Goal: Information Seeking & Learning: Learn about a topic

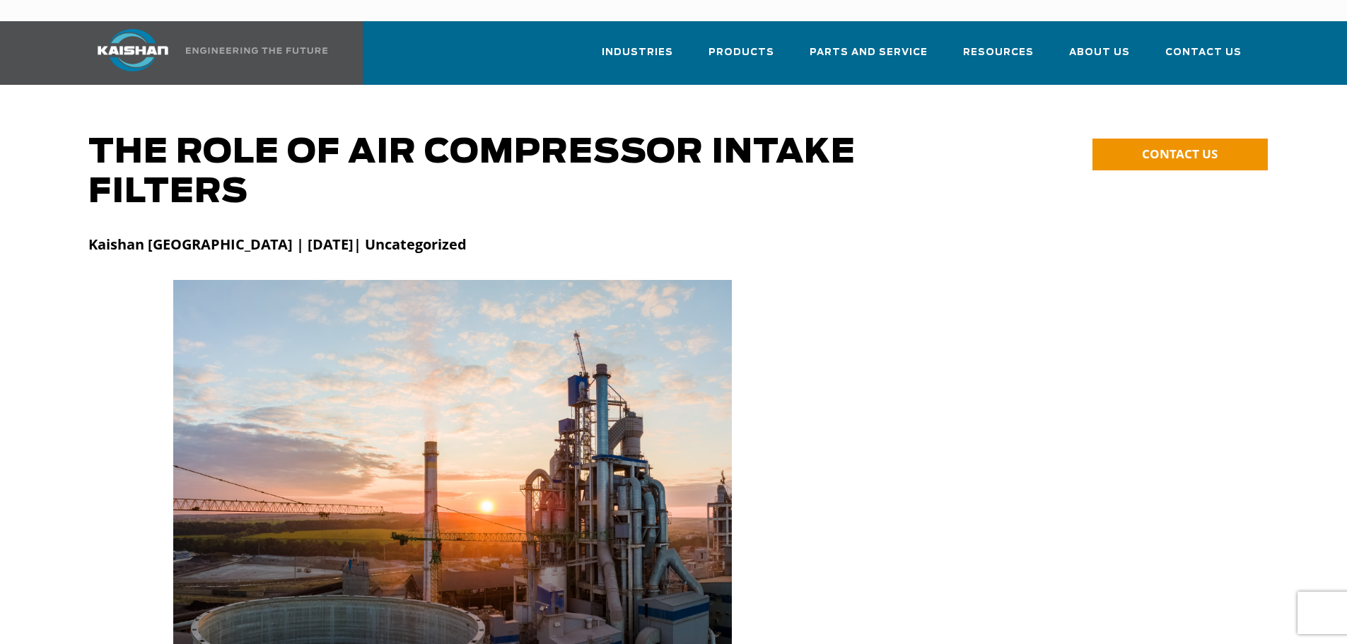
click at [147, 31] on img at bounding box center [133, 50] width 106 height 42
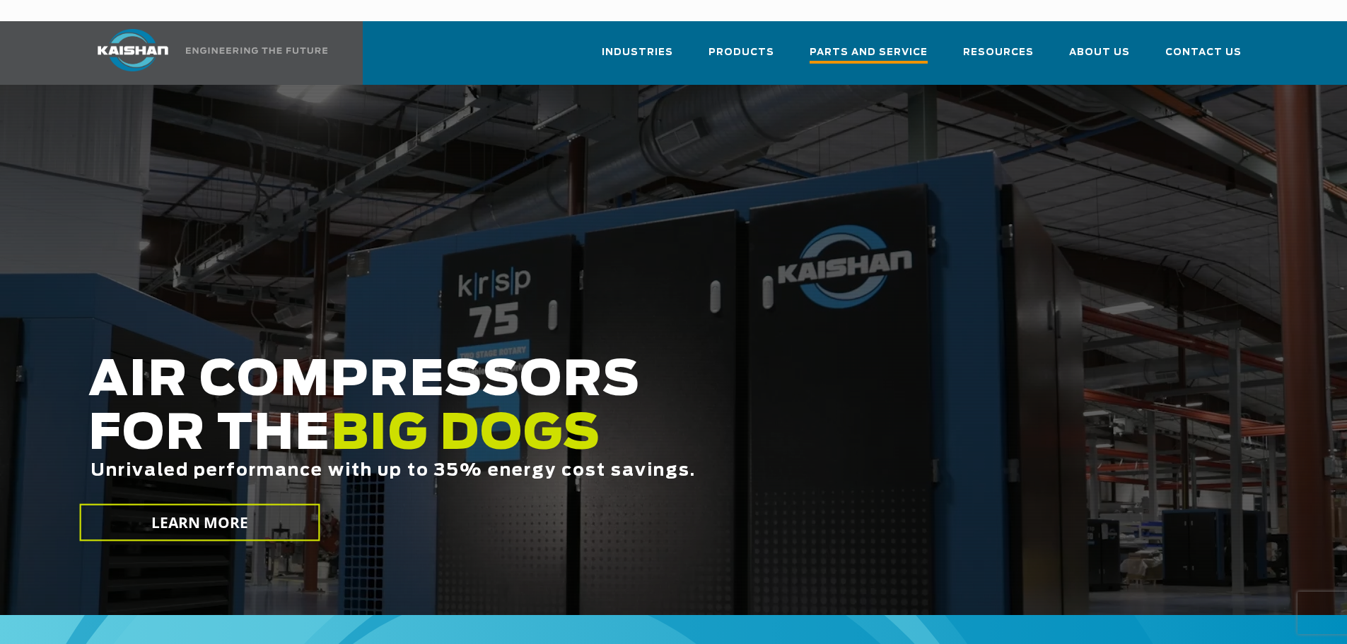
click at [867, 45] on span "Parts and Service" at bounding box center [869, 54] width 118 height 19
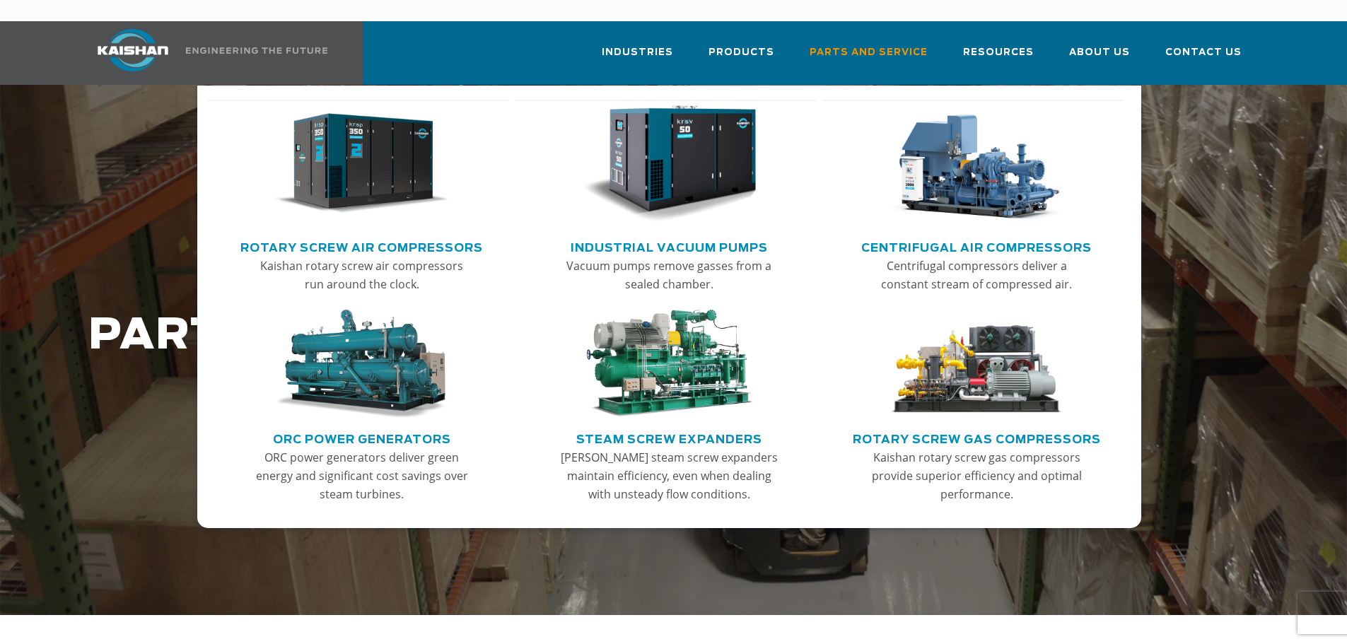
click at [322, 235] on link "Rotary Screw Air Compressors" at bounding box center [361, 245] width 243 height 21
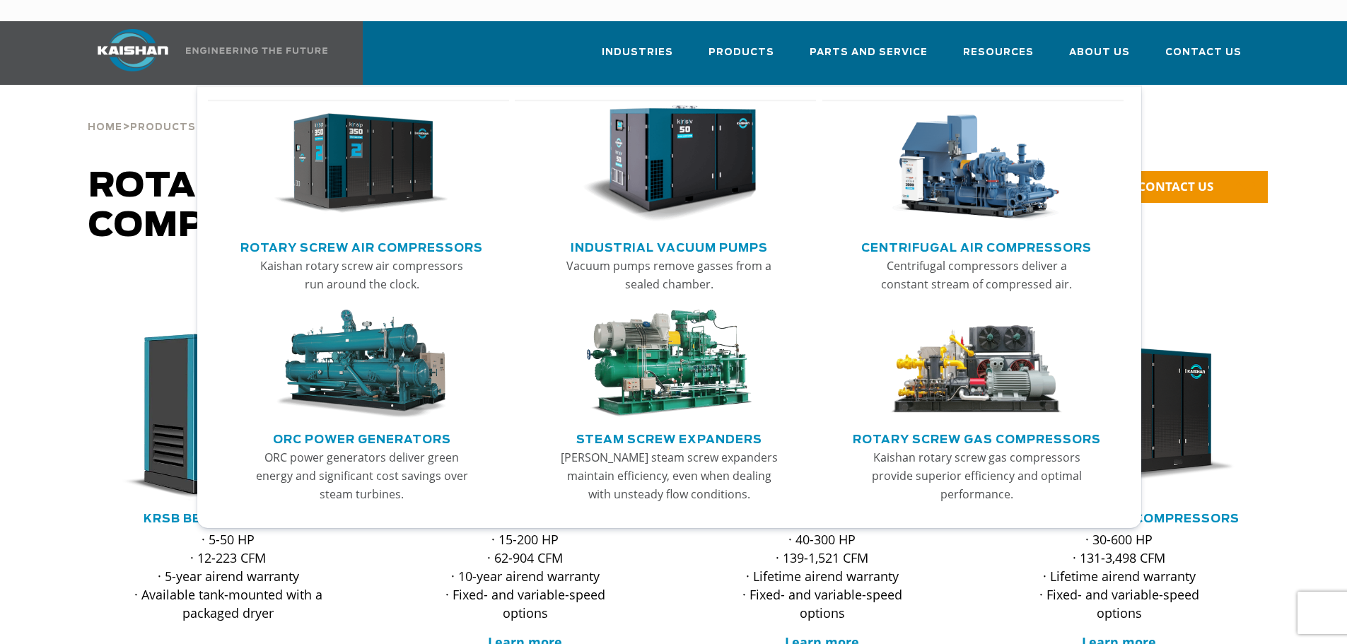
click at [660, 235] on link "Industrial Vacuum Pumps" at bounding box center [669, 245] width 197 height 21
click at [361, 235] on link "Rotary Screw Air Compressors" at bounding box center [361, 245] width 243 height 21
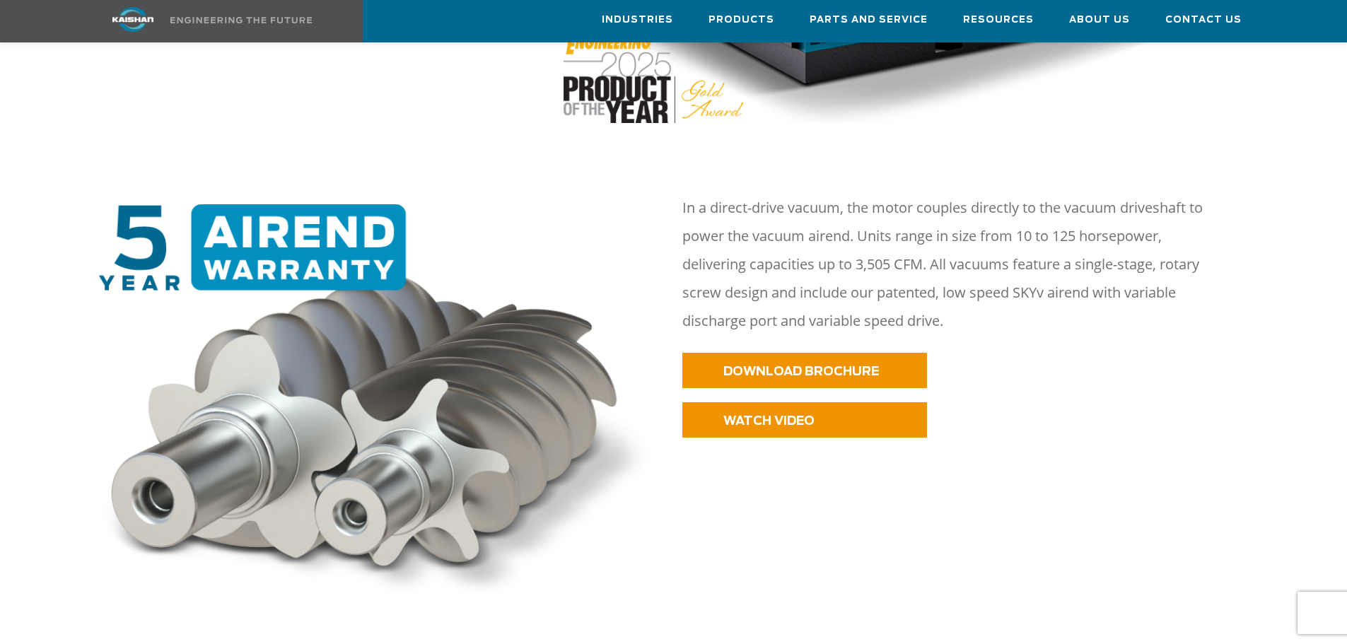
scroll to position [566, 0]
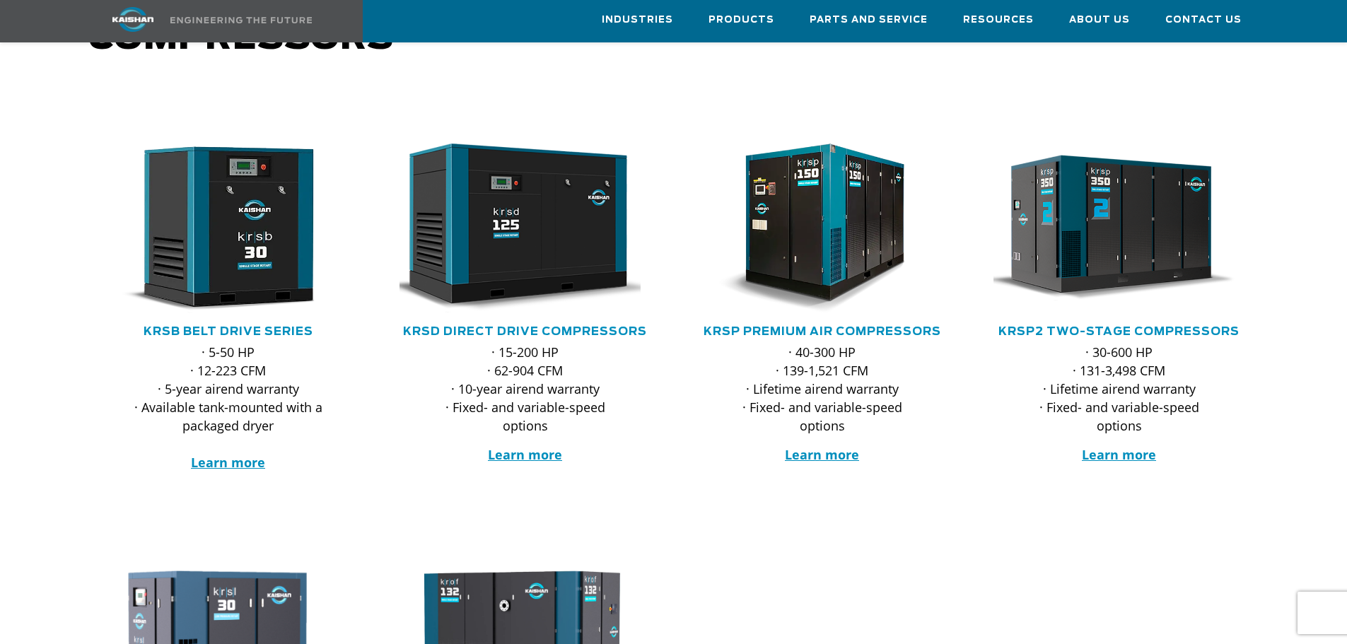
scroll to position [212, 0]
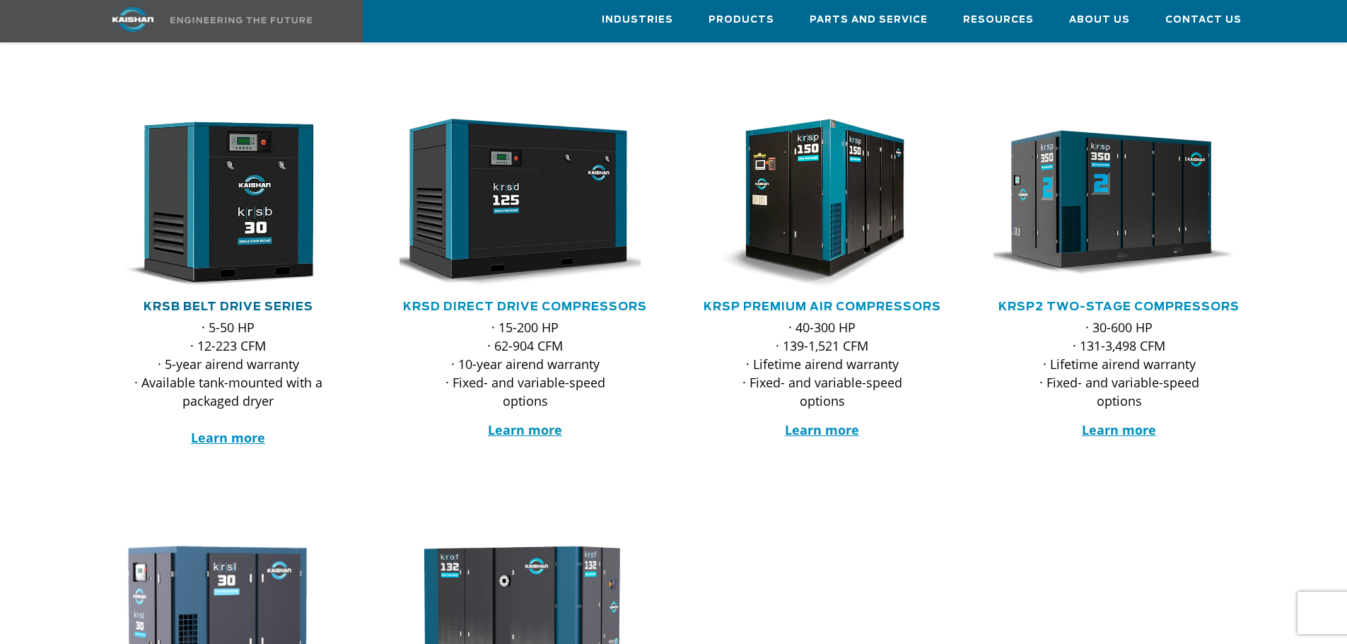
click at [216, 301] on link "KRSB Belt Drive Series" at bounding box center [229, 306] width 170 height 11
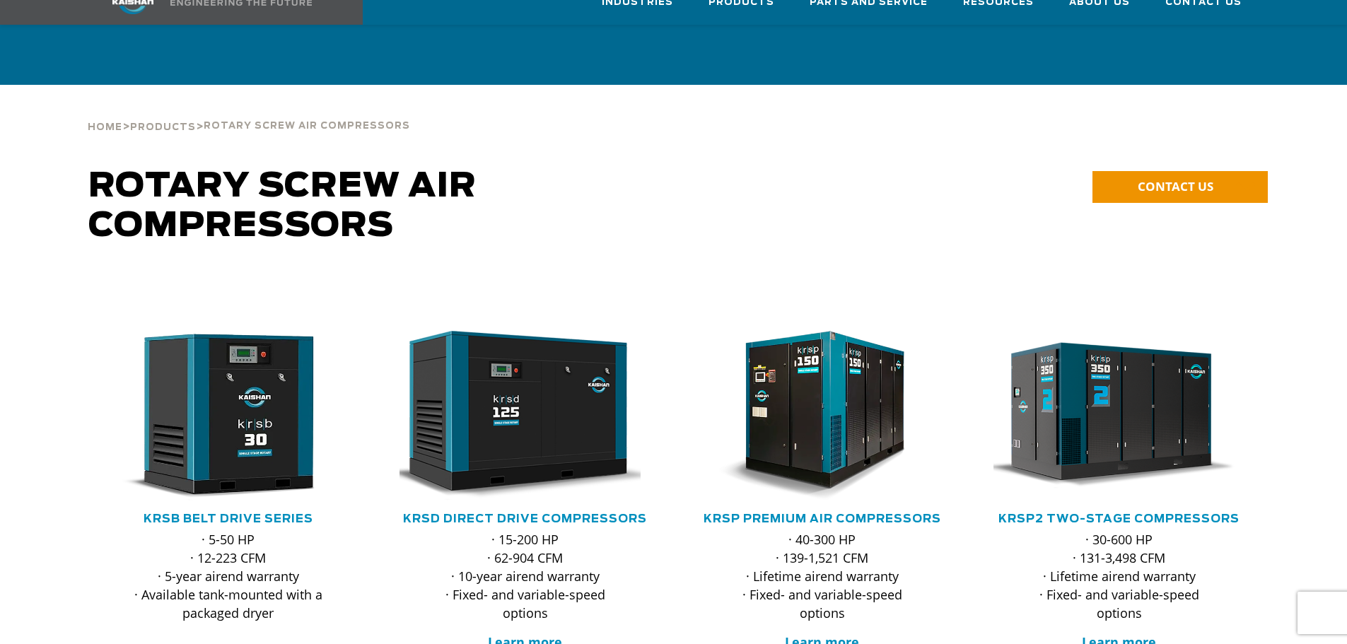
scroll to position [276, 0]
